Goal: Information Seeking & Learning: Learn about a topic

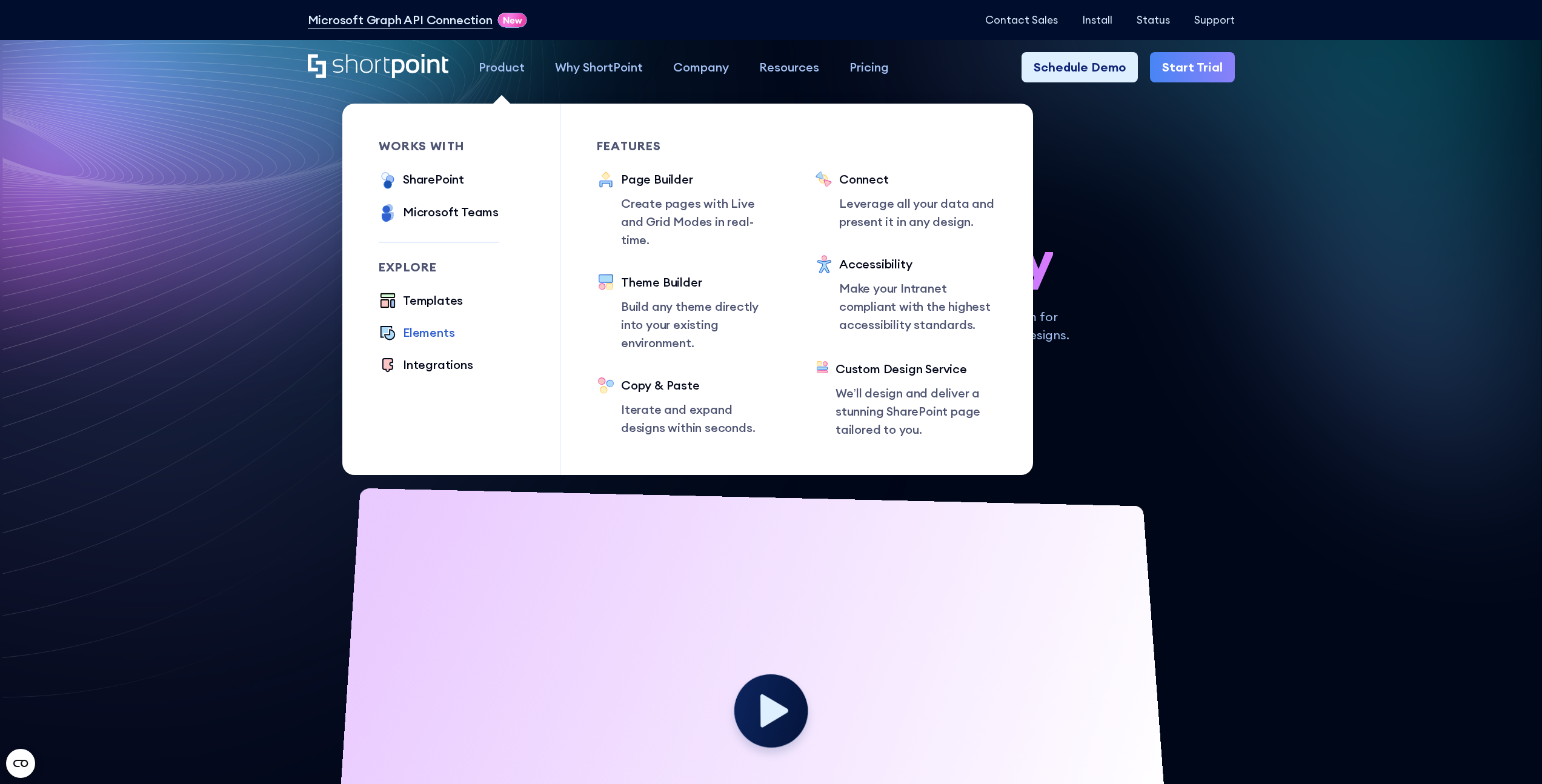
click at [441, 332] on div "Elements" at bounding box center [428, 332] width 52 height 18
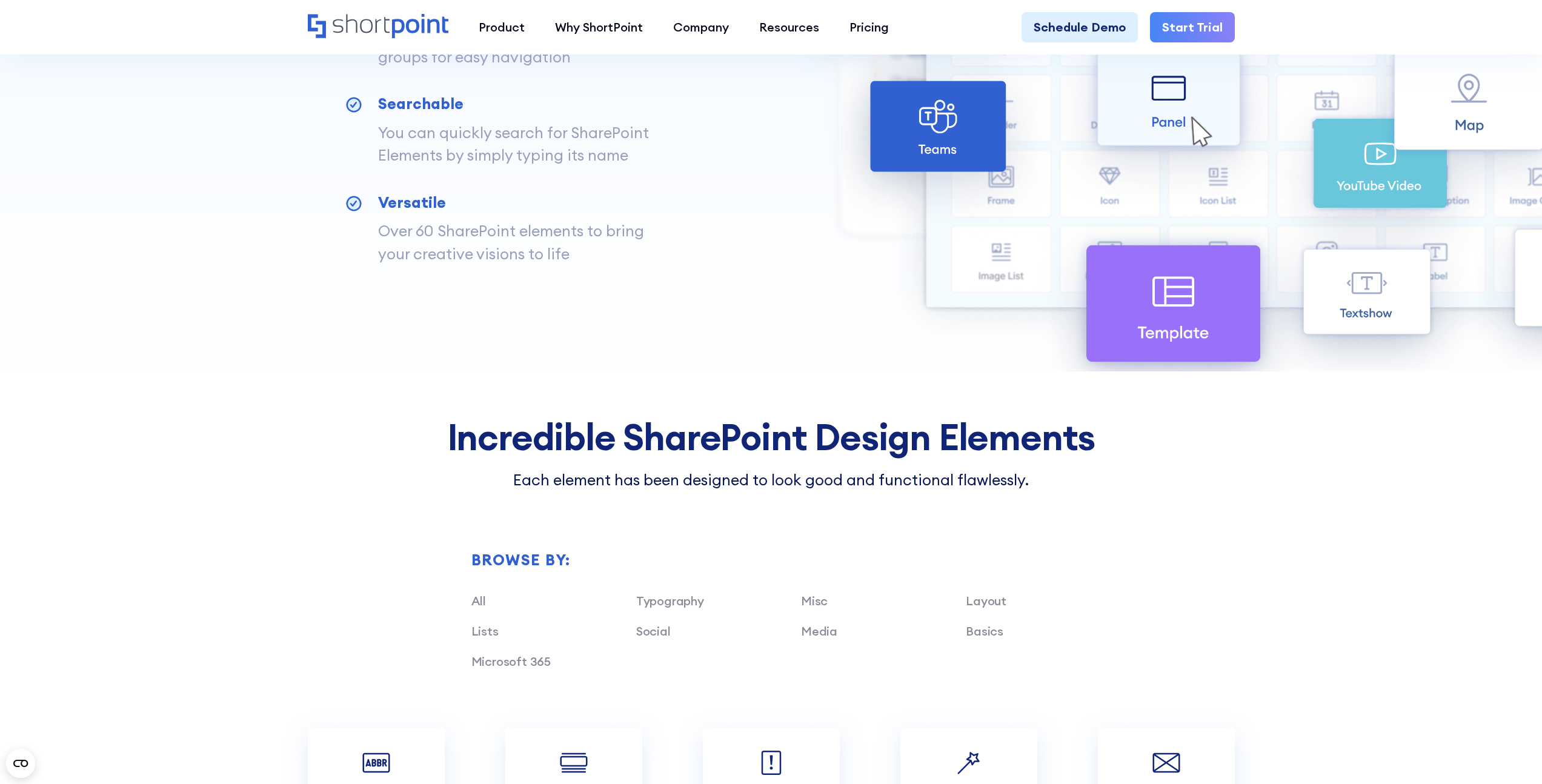
scroll to position [1229, 0]
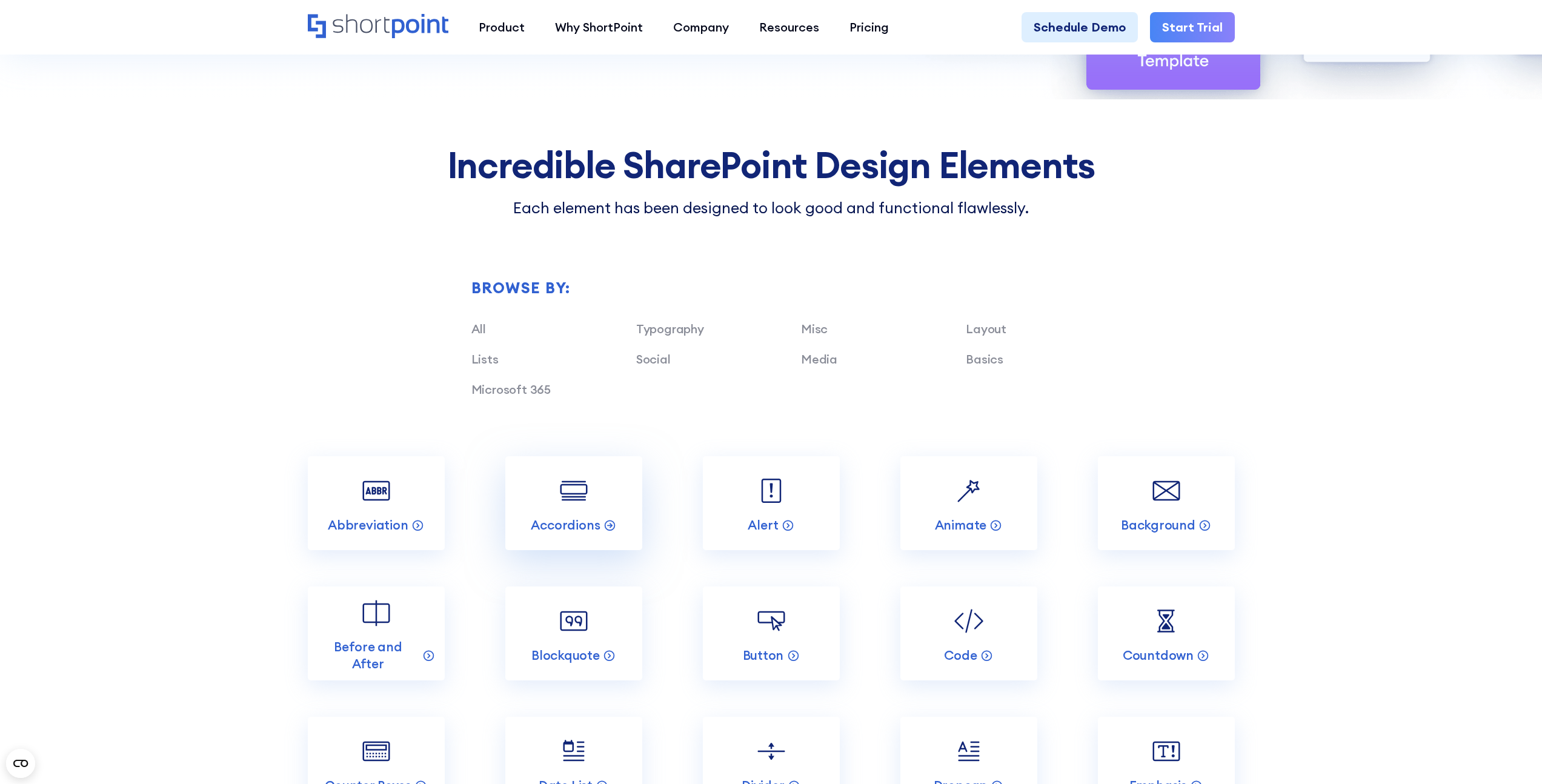
click at [562, 513] on link "Accordions" at bounding box center [574, 502] width 137 height 94
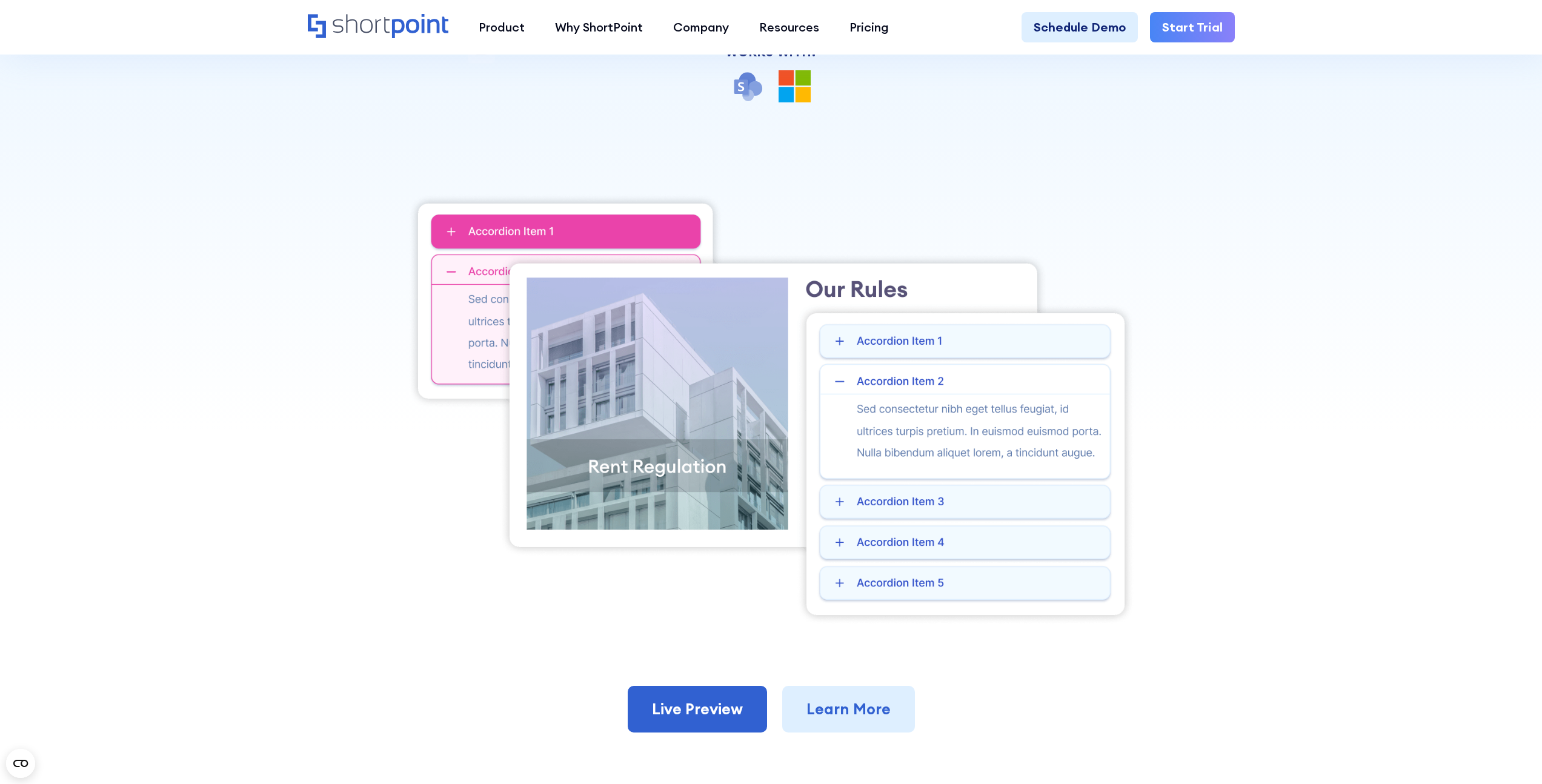
scroll to position [256, 0]
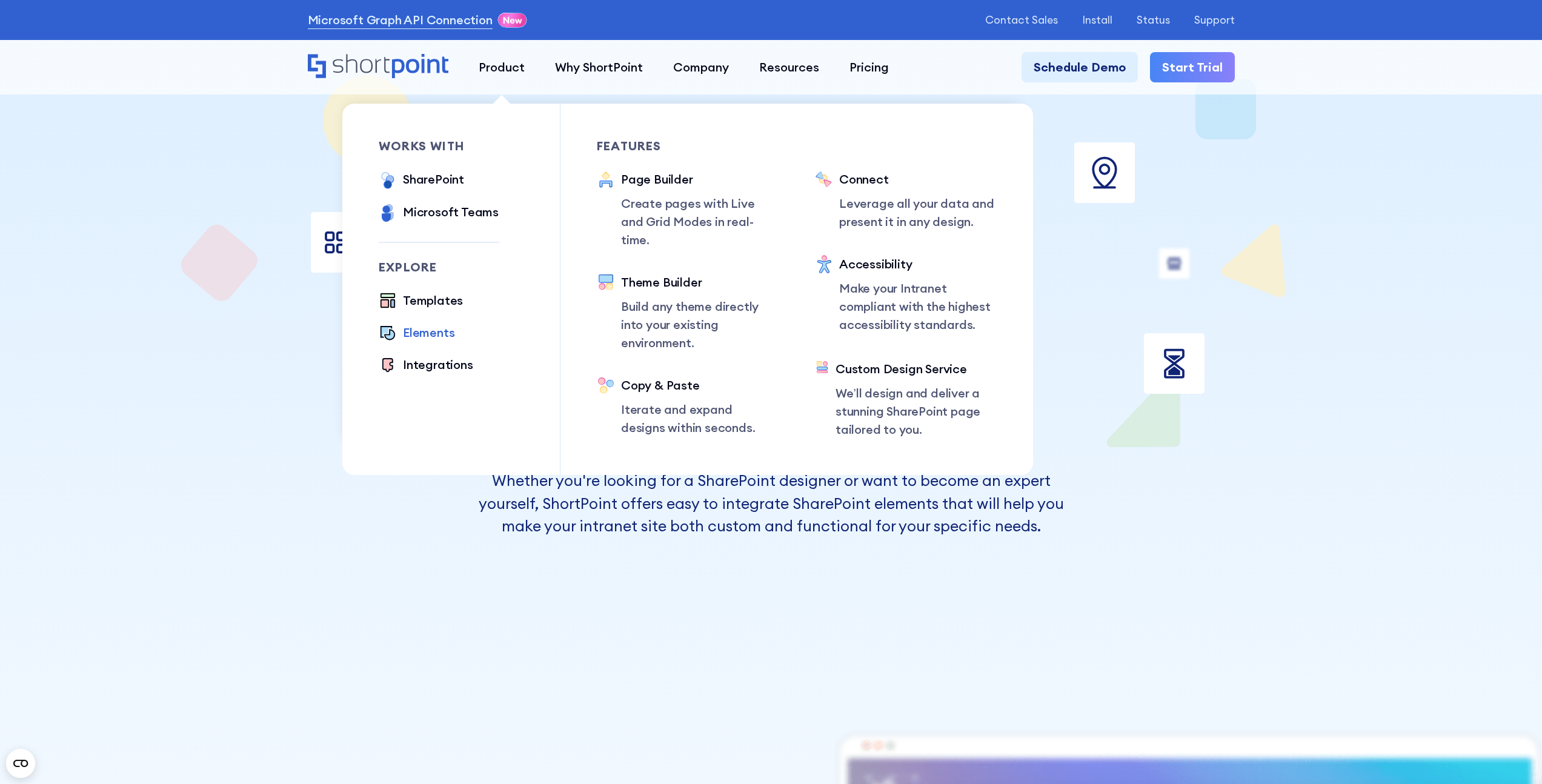
click at [431, 332] on div "Elements" at bounding box center [428, 332] width 52 height 18
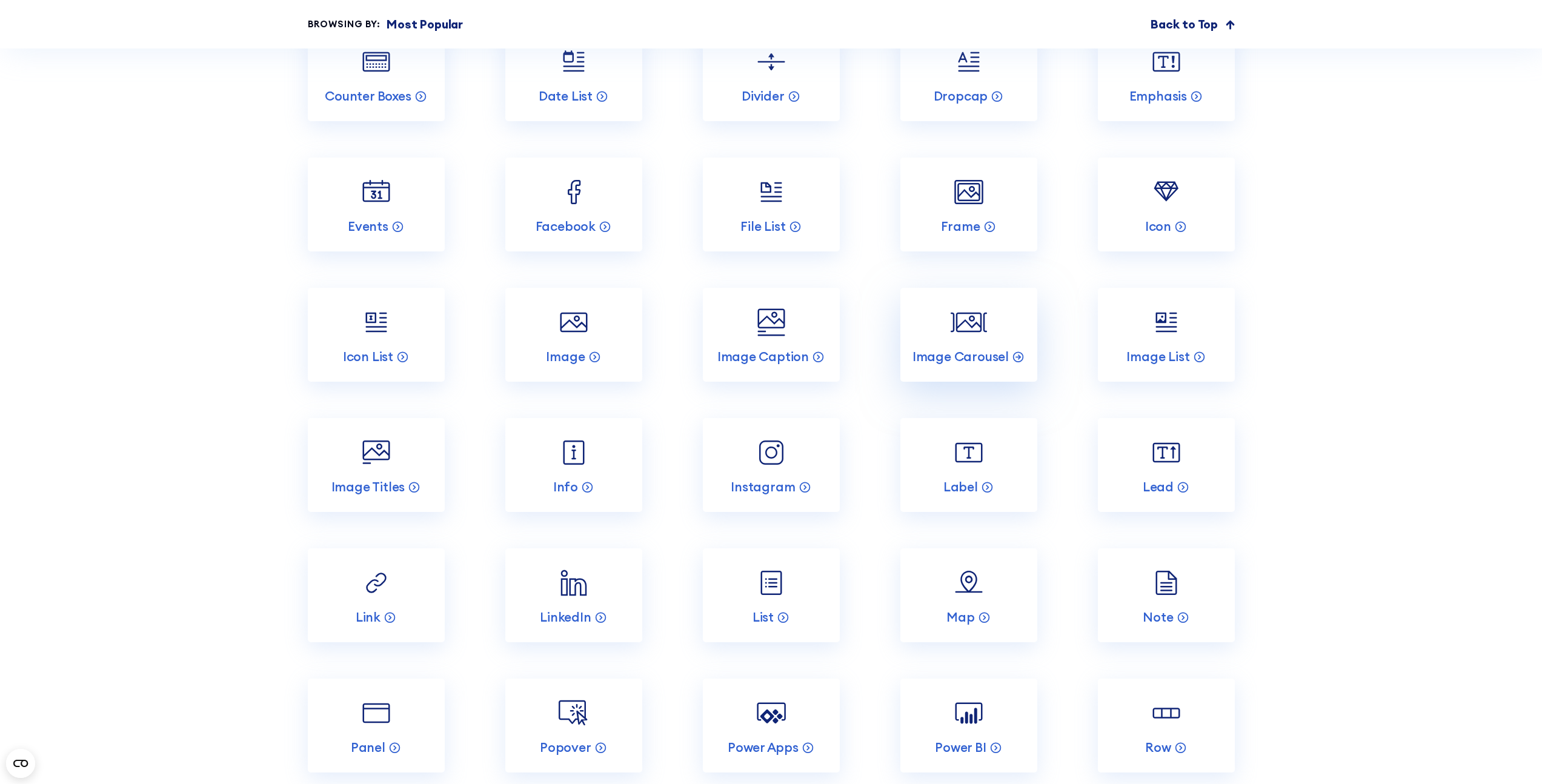
scroll to position [2117, 0]
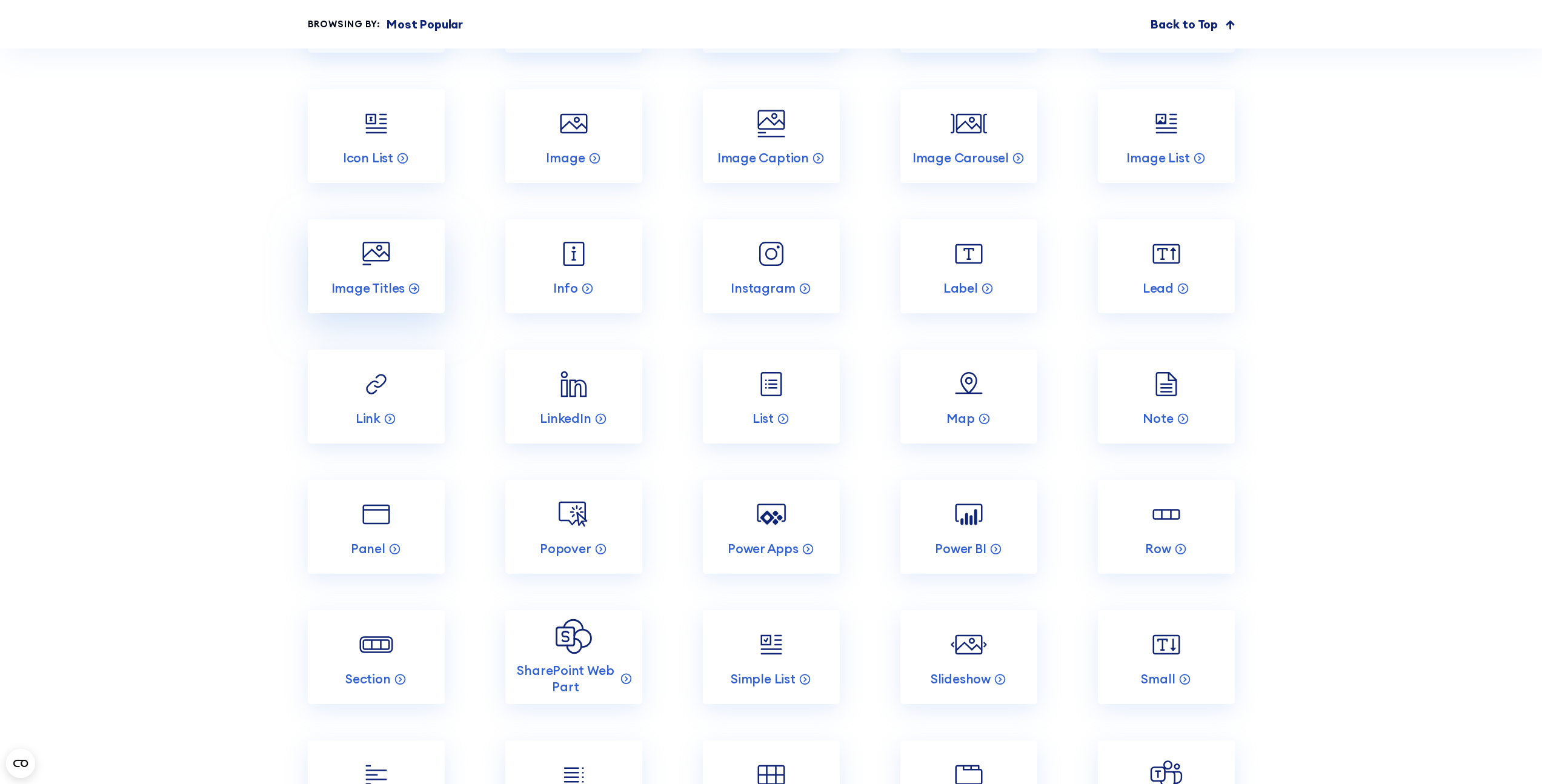
click at [395, 258] on link "Image Titles" at bounding box center [376, 266] width 137 height 94
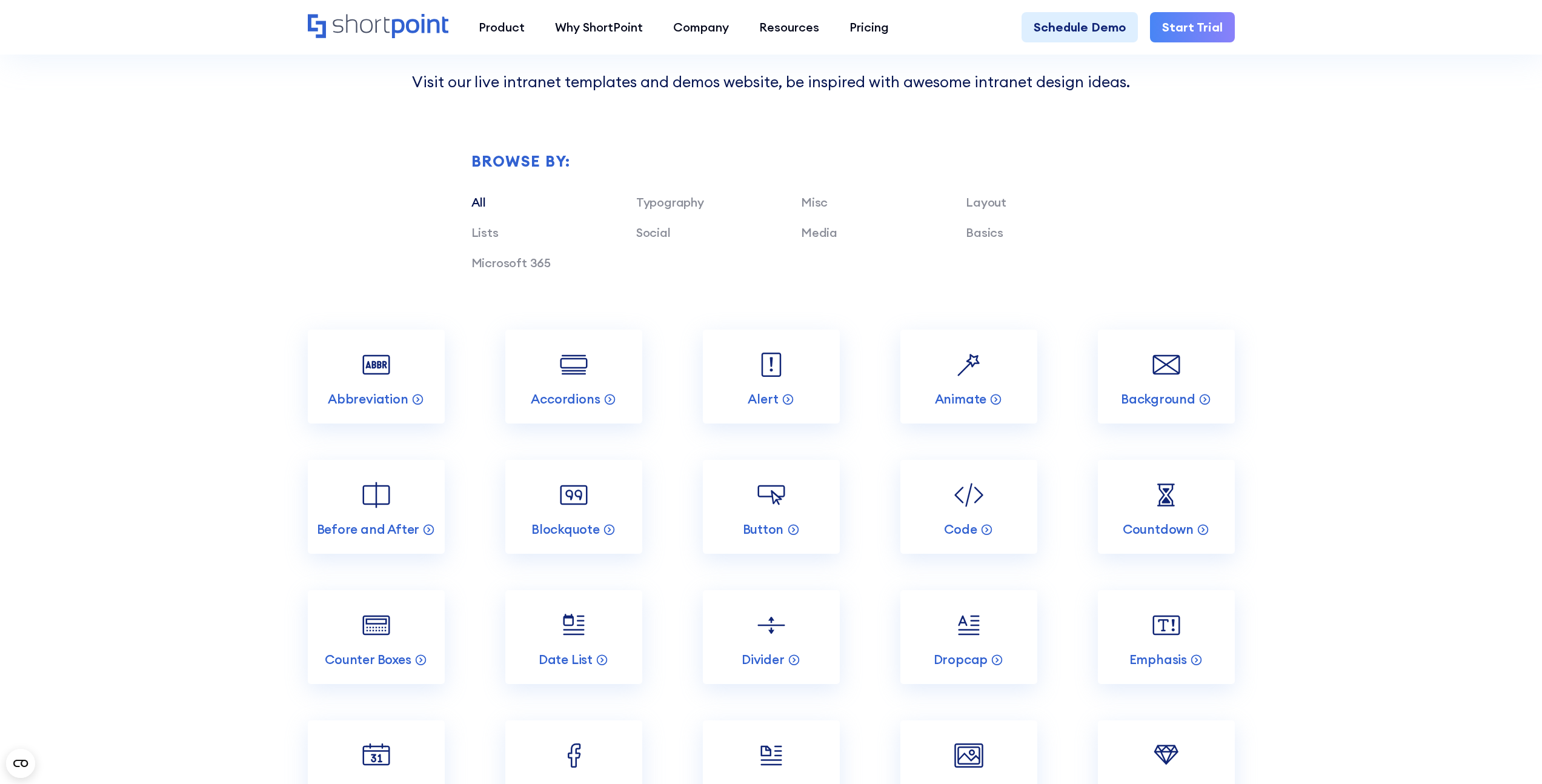
scroll to position [4032, 0]
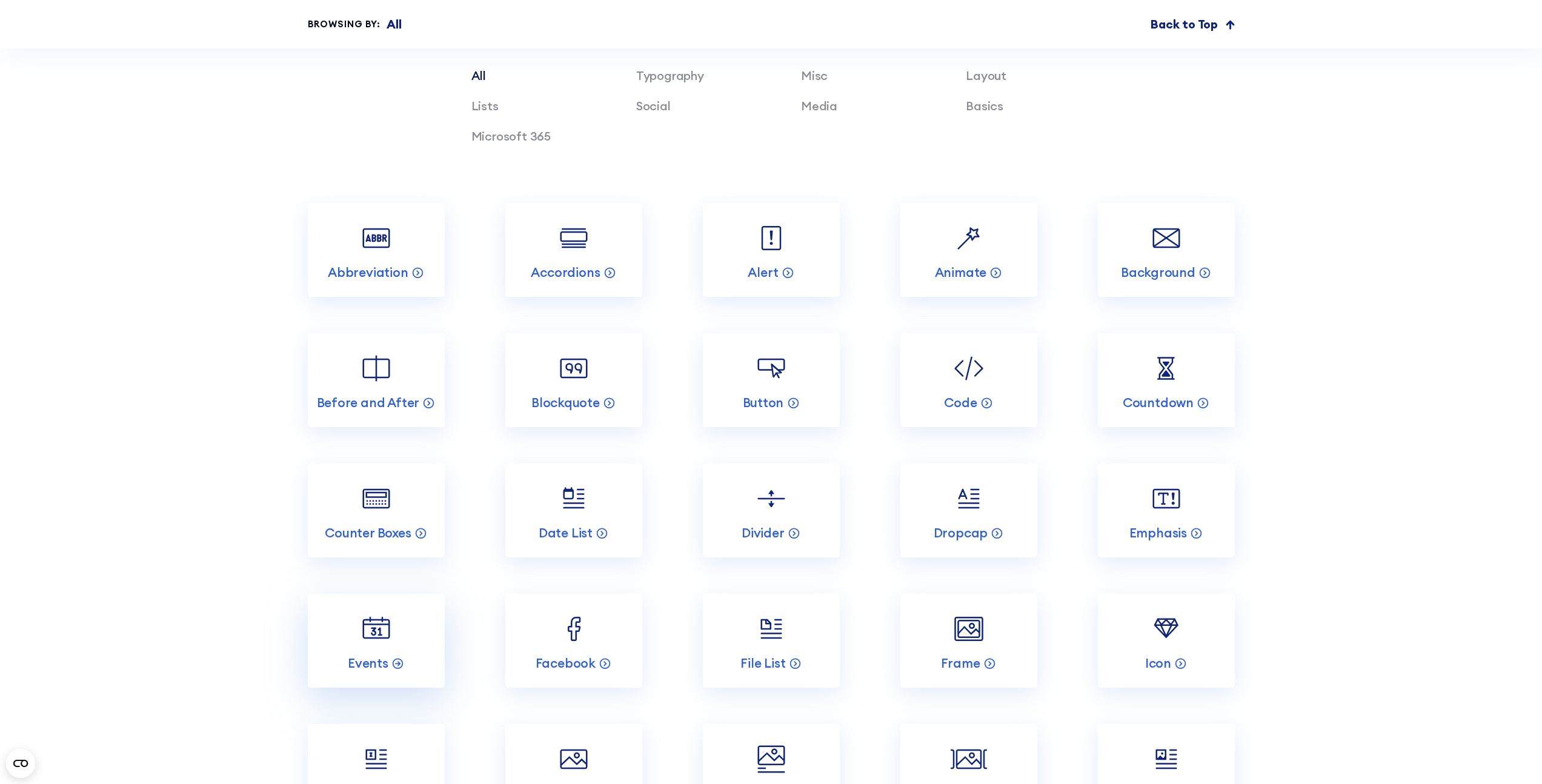
click at [384, 610] on img at bounding box center [376, 629] width 36 height 36
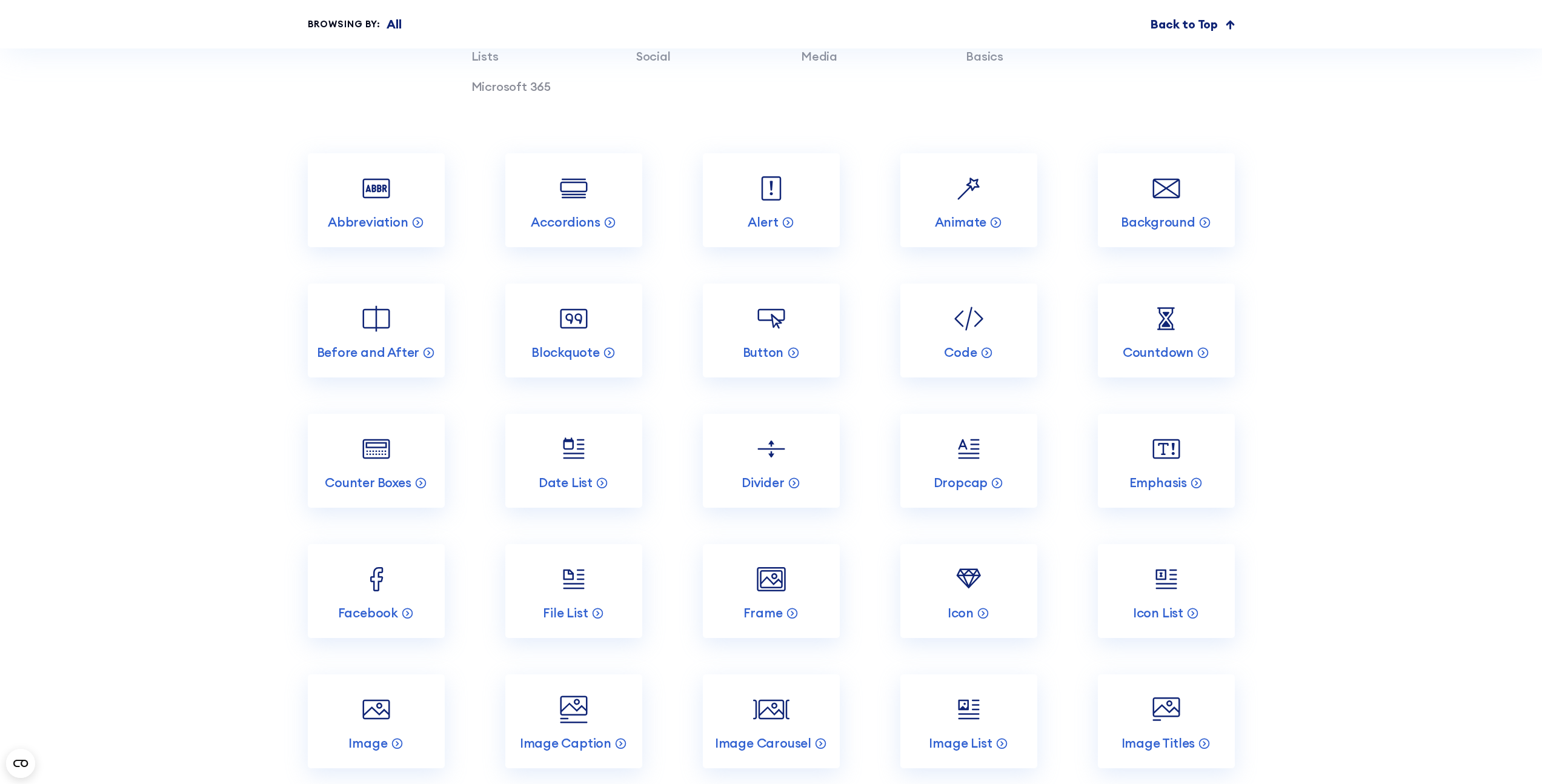
scroll to position [4405, 0]
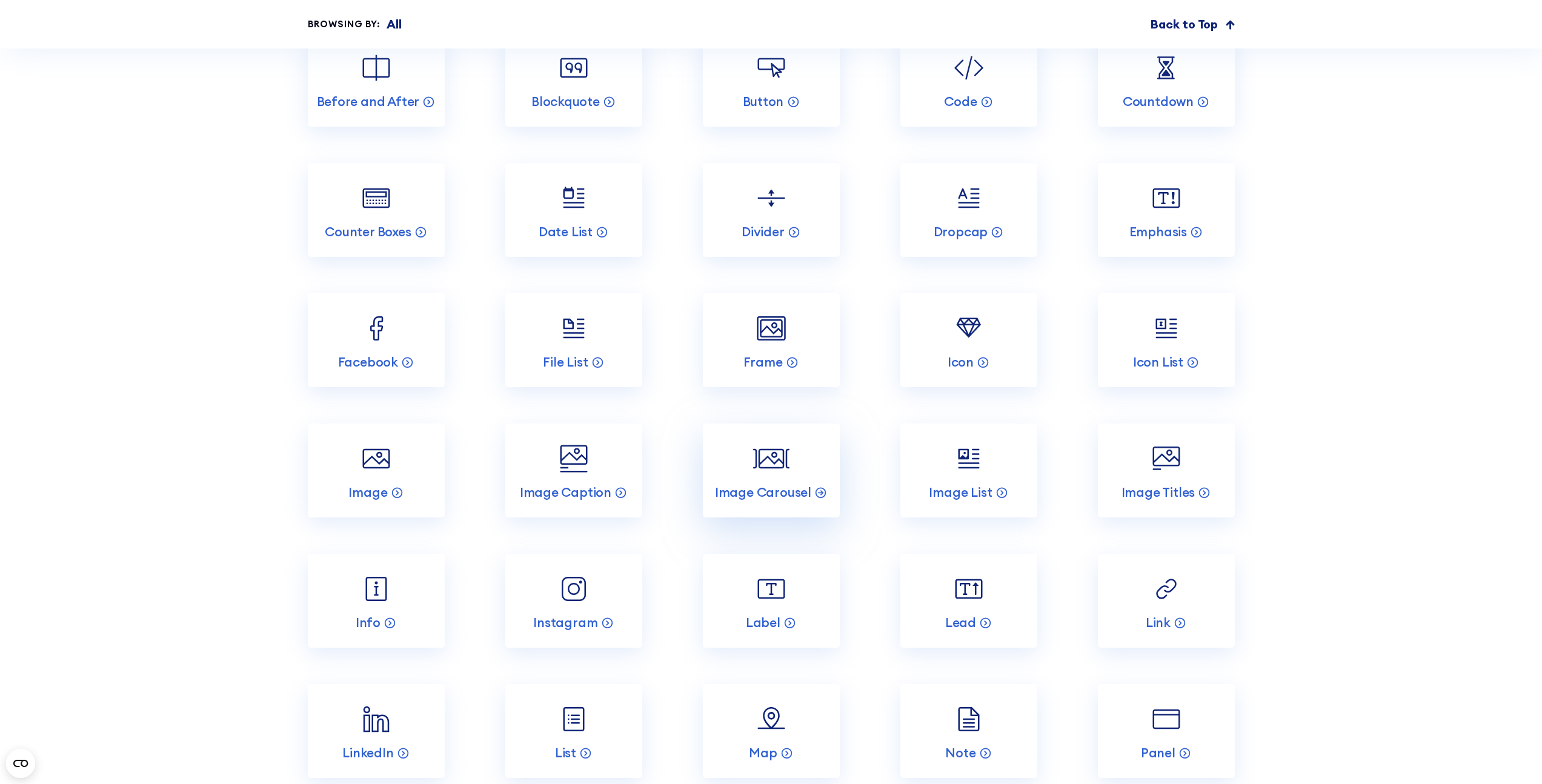
click at [795, 440] on link "Image Carousel" at bounding box center [771, 470] width 137 height 94
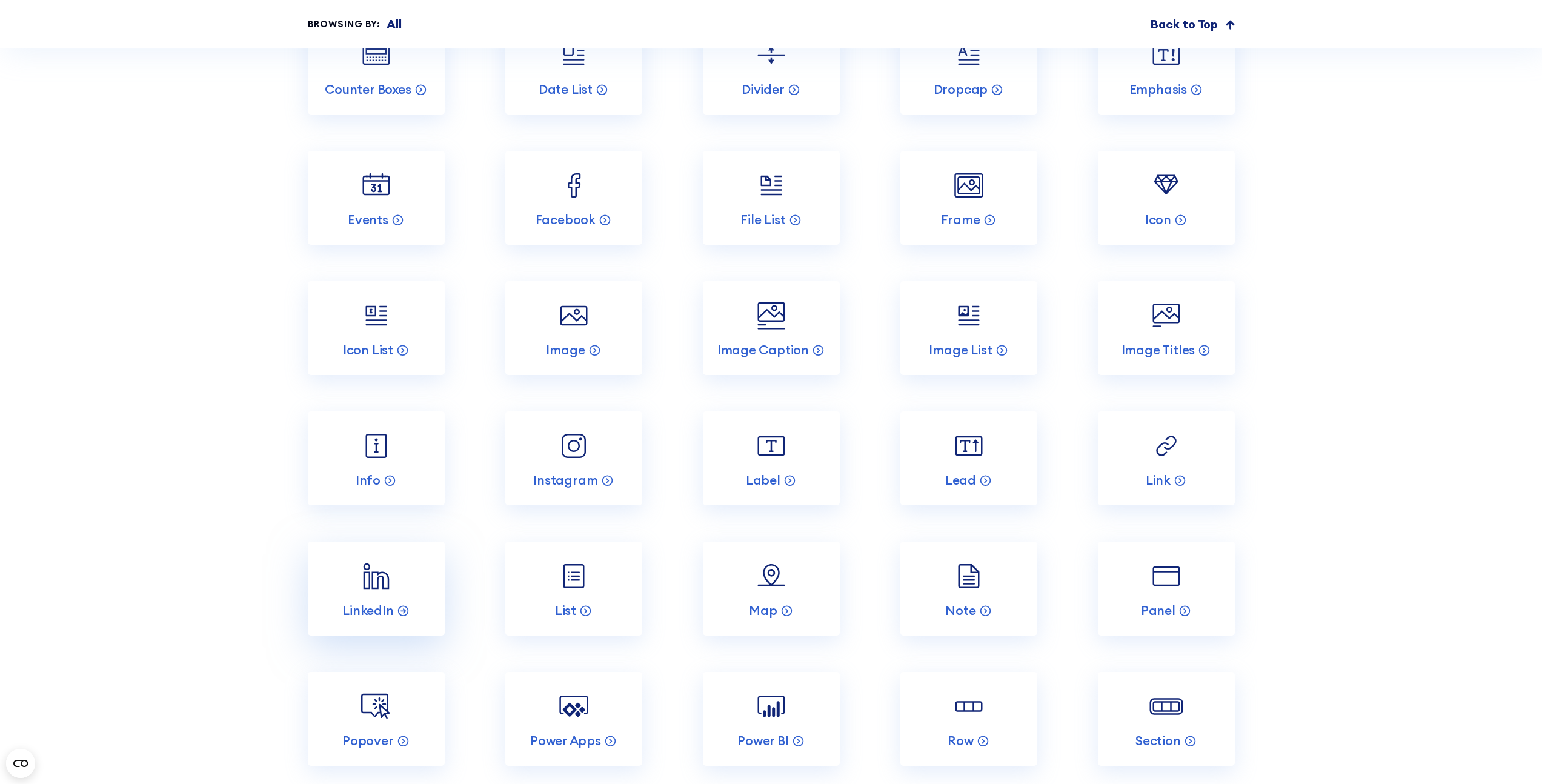
scroll to position [4414, 0]
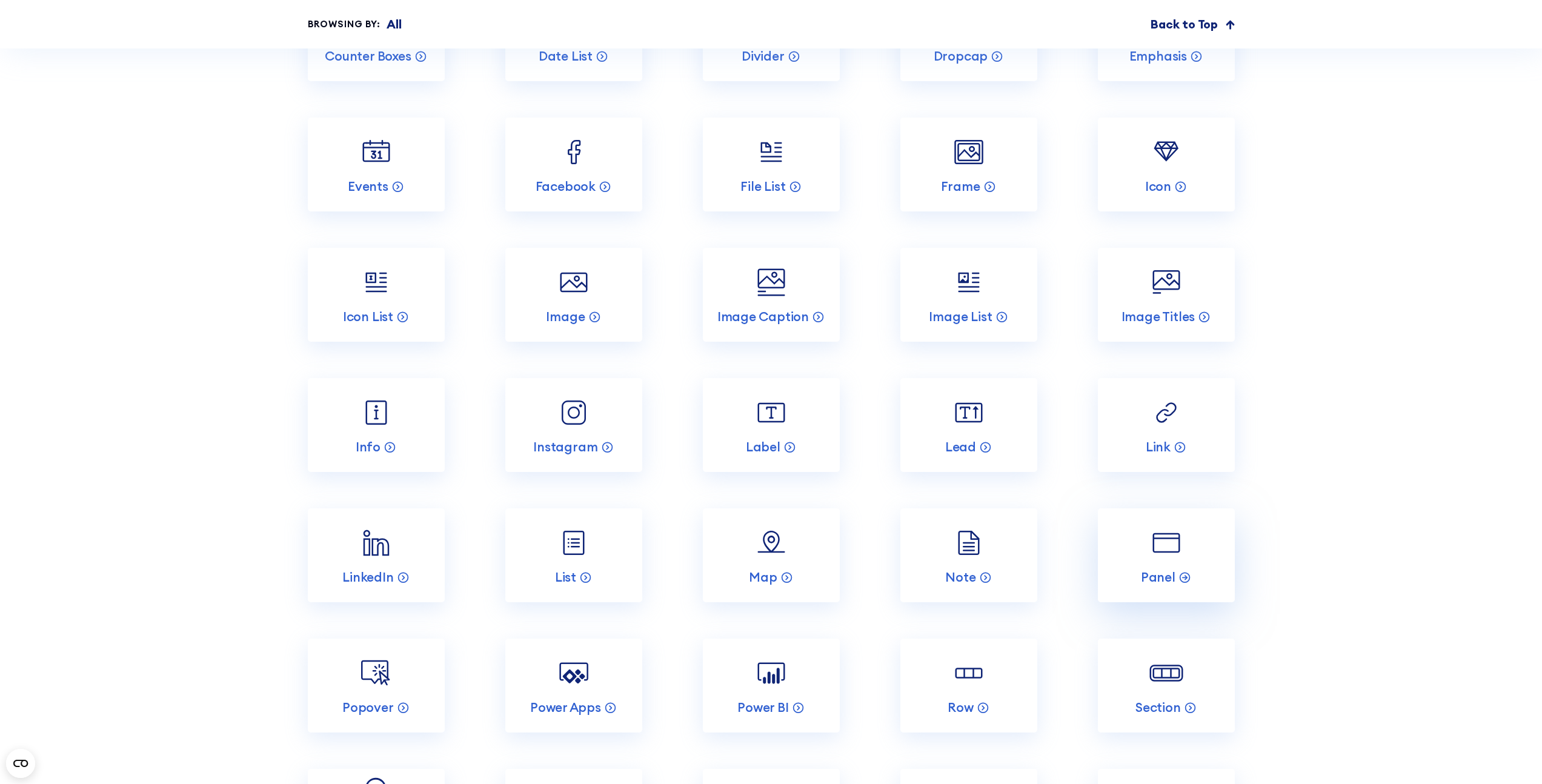
click at [1150, 524] on img at bounding box center [1166, 543] width 36 height 36
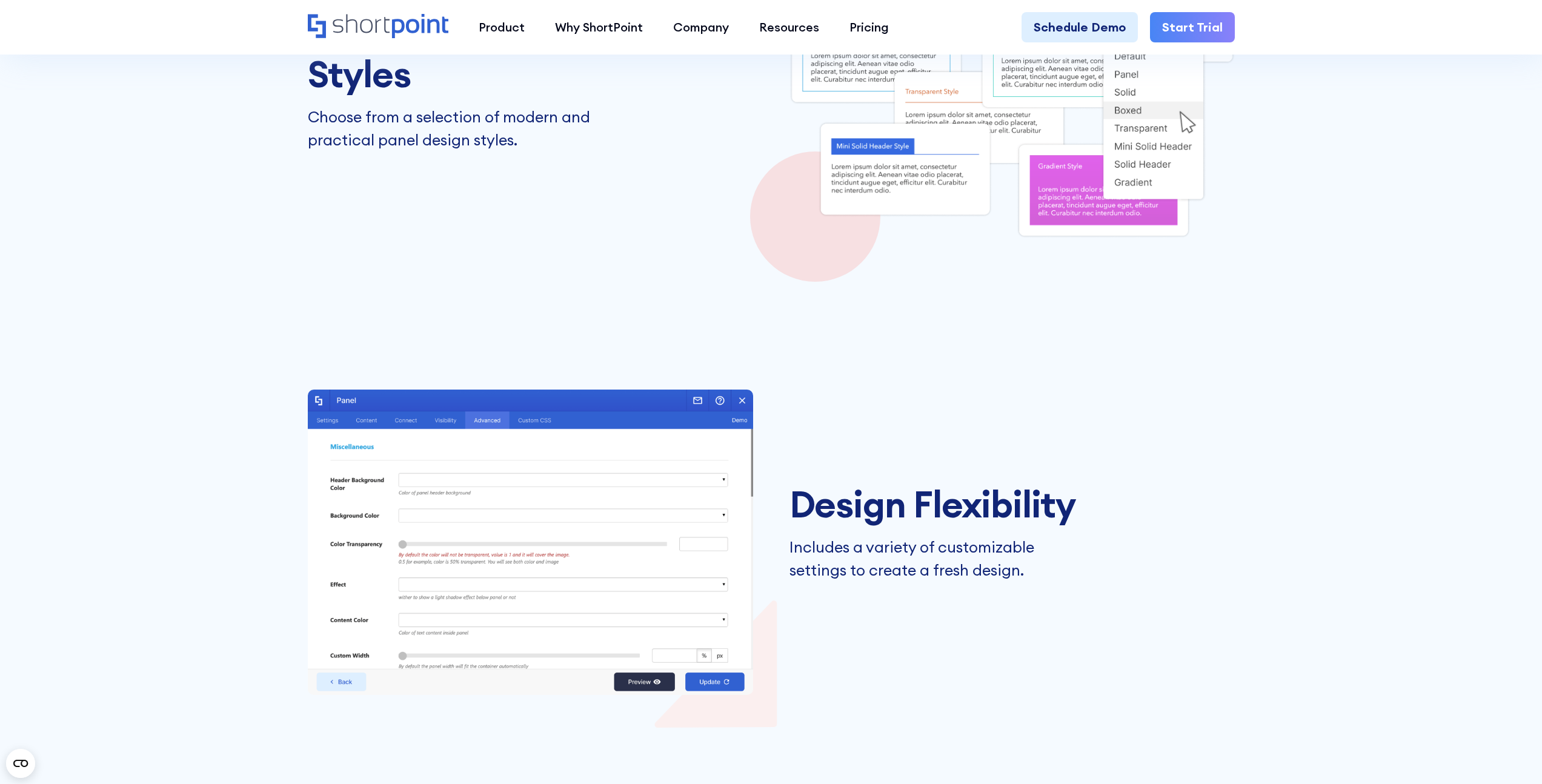
scroll to position [2535, 0]
